Goal: Obtain resource: Obtain resource

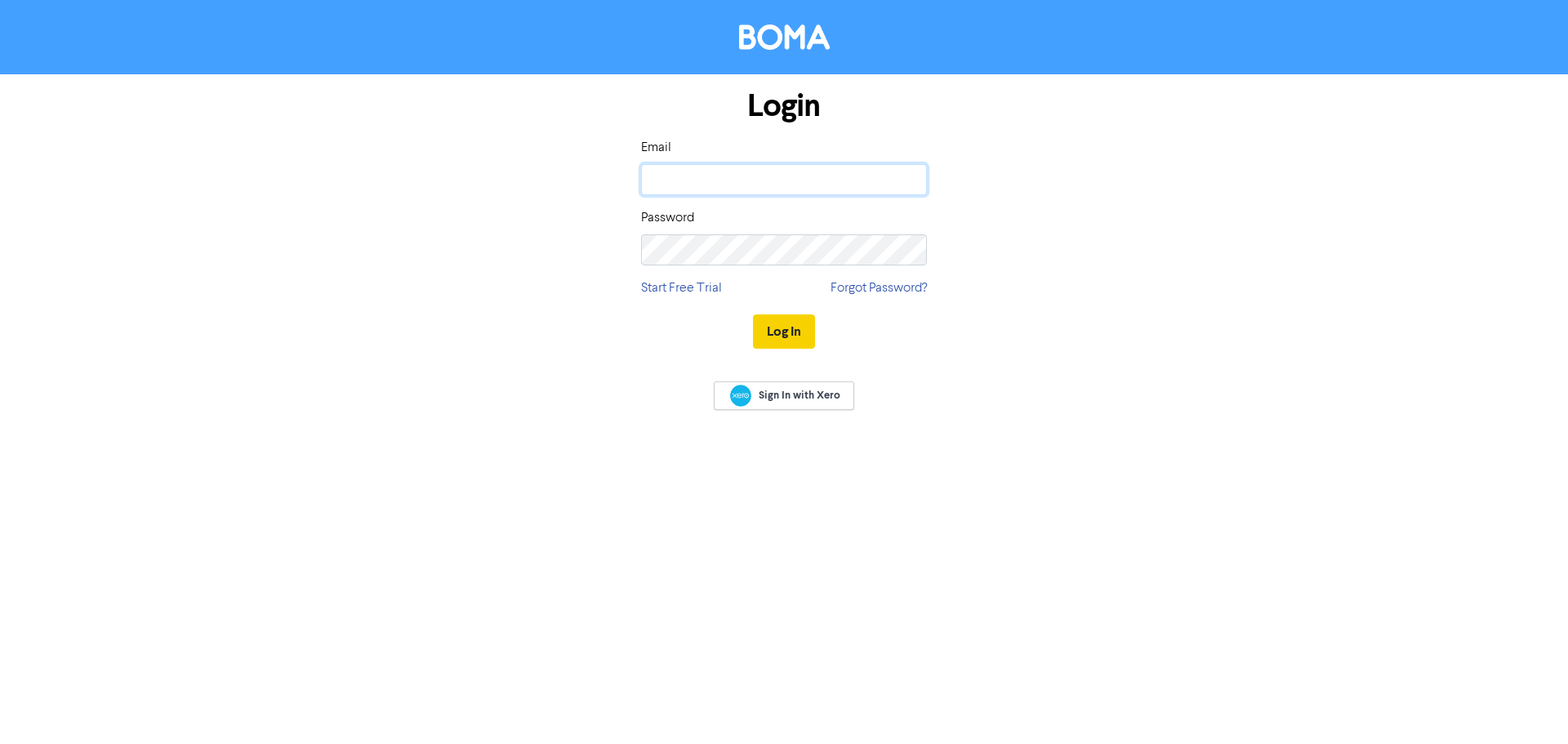
type input "[EMAIL_ADDRESS][DOMAIN_NAME]"
click at [786, 323] on button "Log In" at bounding box center [784, 331] width 62 height 34
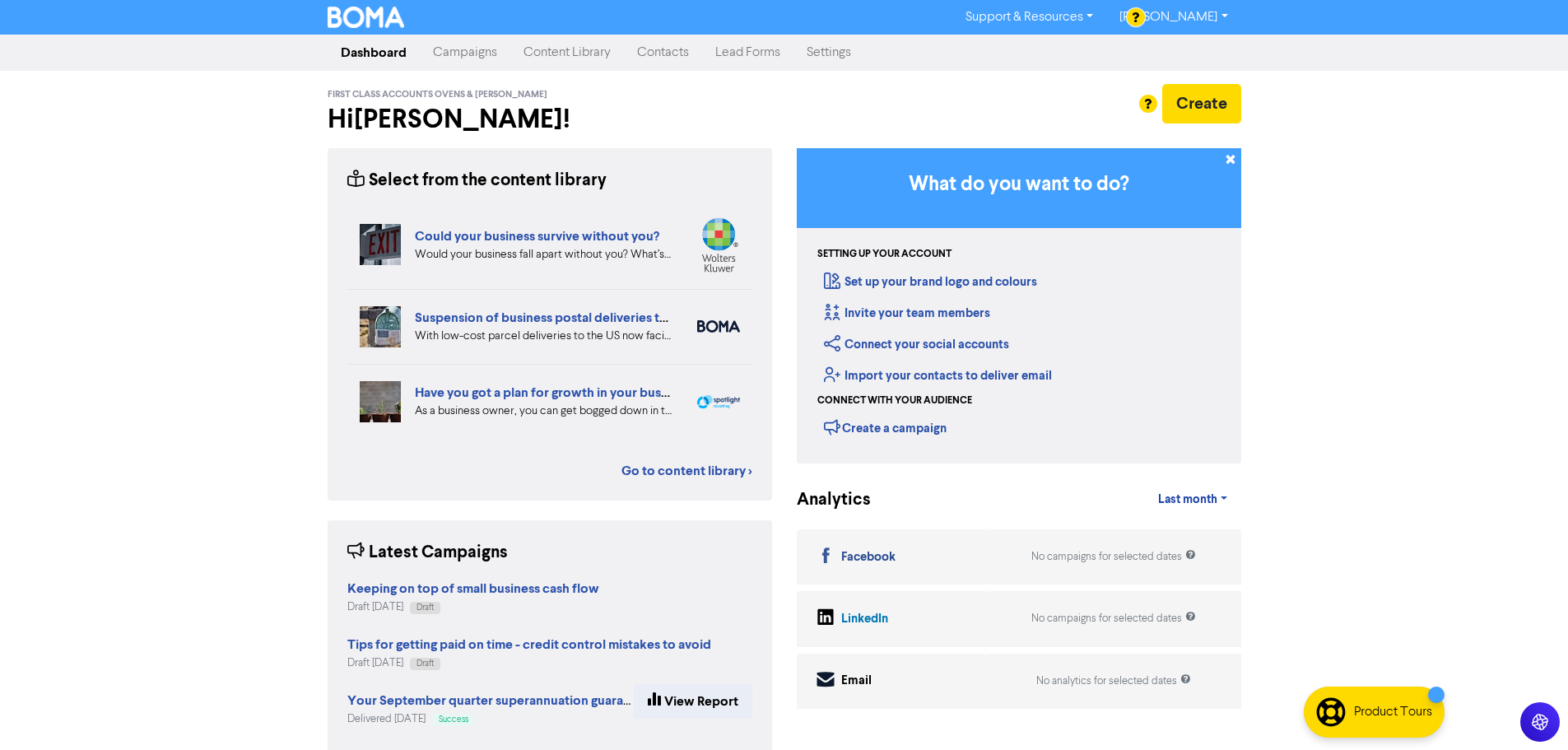
click at [597, 55] on link "Content Library" at bounding box center [566, 52] width 114 height 33
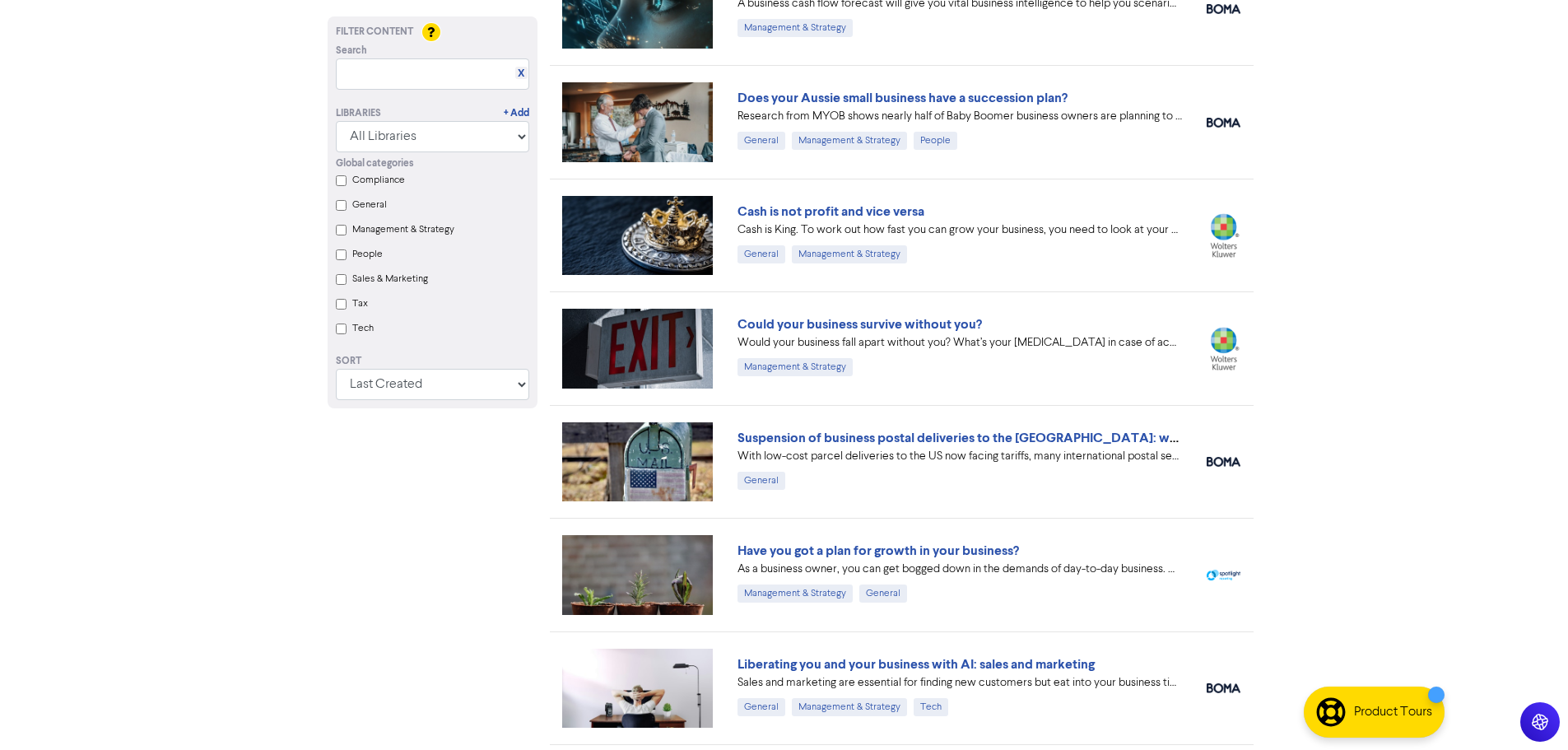
scroll to position [206, 0]
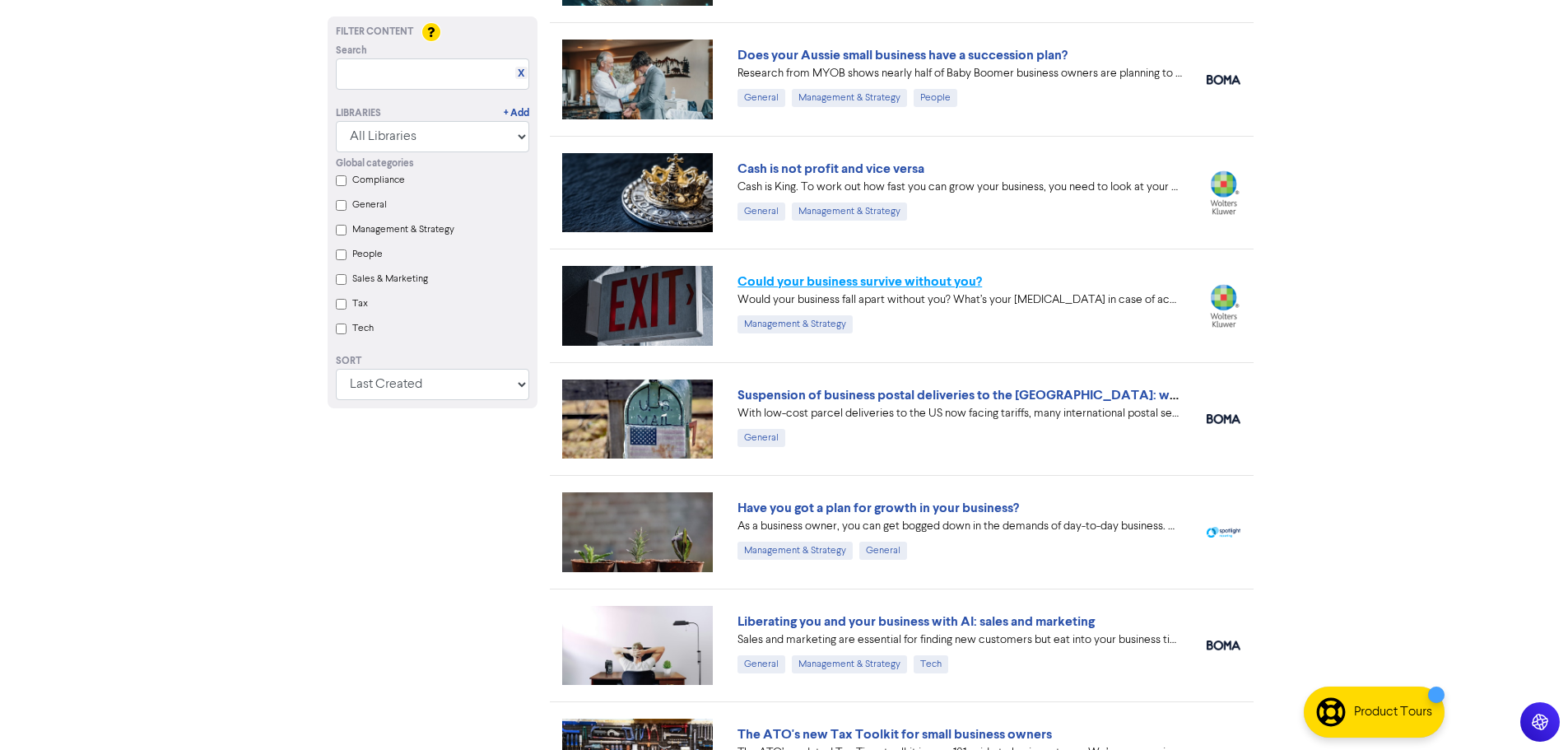
click at [861, 279] on link "Could your business survive without you?" at bounding box center [859, 282] width 244 height 17
